Goal: Navigation & Orientation: Find specific page/section

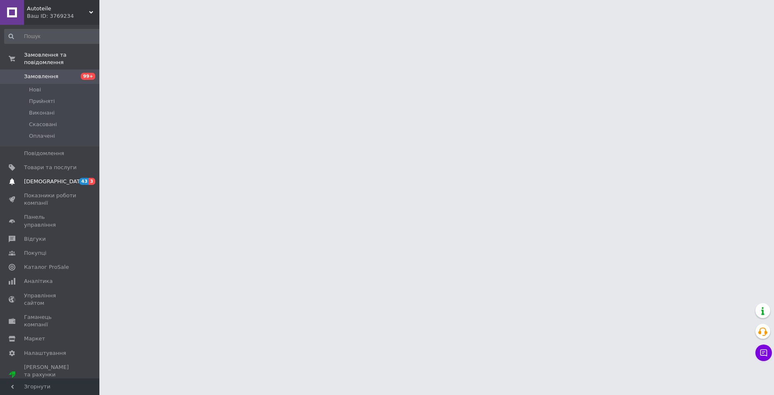
click at [59, 178] on span "[DEMOGRAPHIC_DATA]" at bounding box center [50, 181] width 53 height 7
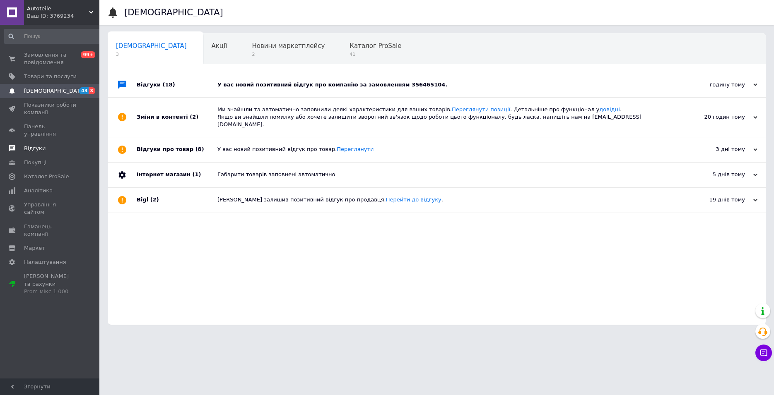
click at [37, 145] on span "Відгуки" at bounding box center [35, 148] width 22 height 7
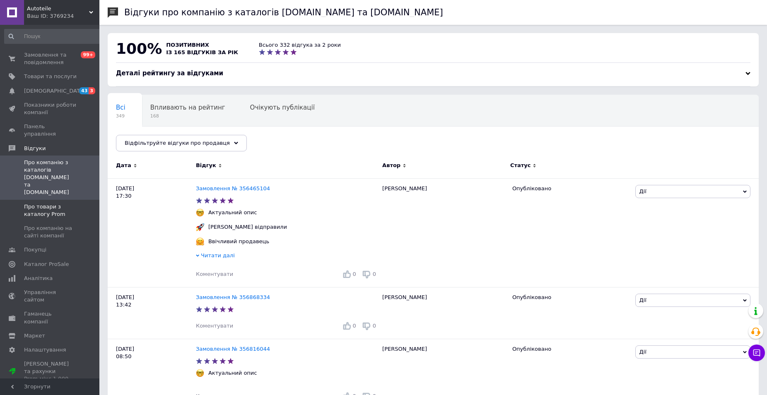
click at [59, 203] on span "Про товари з каталогу Prom" at bounding box center [50, 210] width 53 height 15
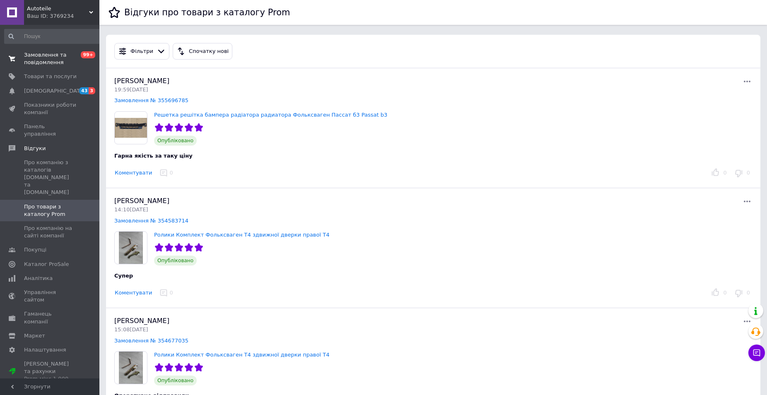
click at [50, 55] on span "Замовлення та повідомлення" at bounding box center [50, 58] width 53 height 15
